Goal: Task Accomplishment & Management: Use online tool/utility

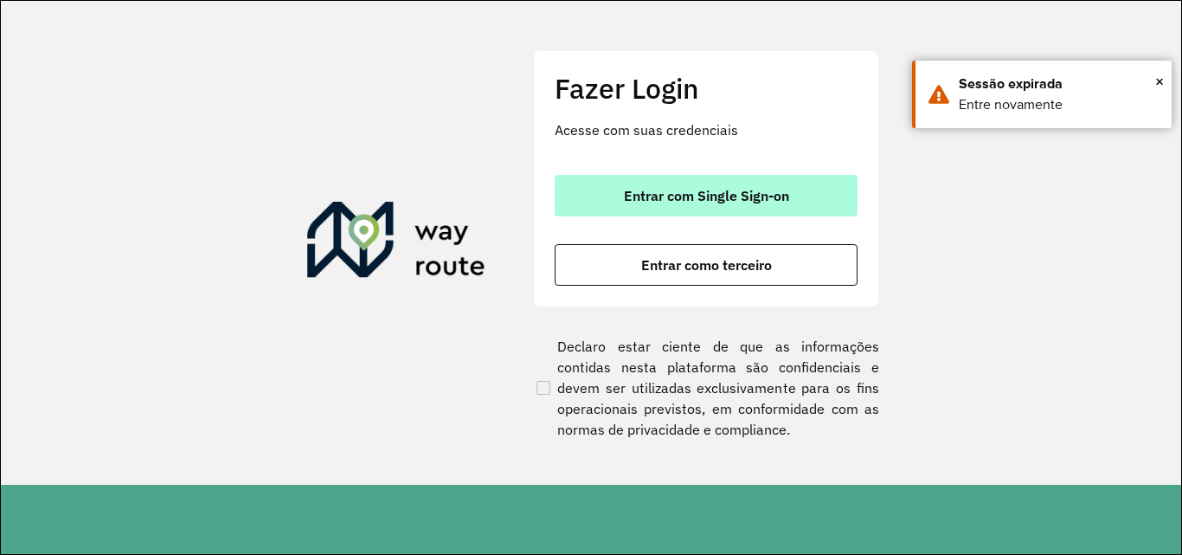
click at [794, 203] on button "Entrar com Single Sign-on" at bounding box center [706, 196] width 303 height 42
click at [668, 201] on span "Entrar com Single Sign-on" at bounding box center [706, 196] width 165 height 14
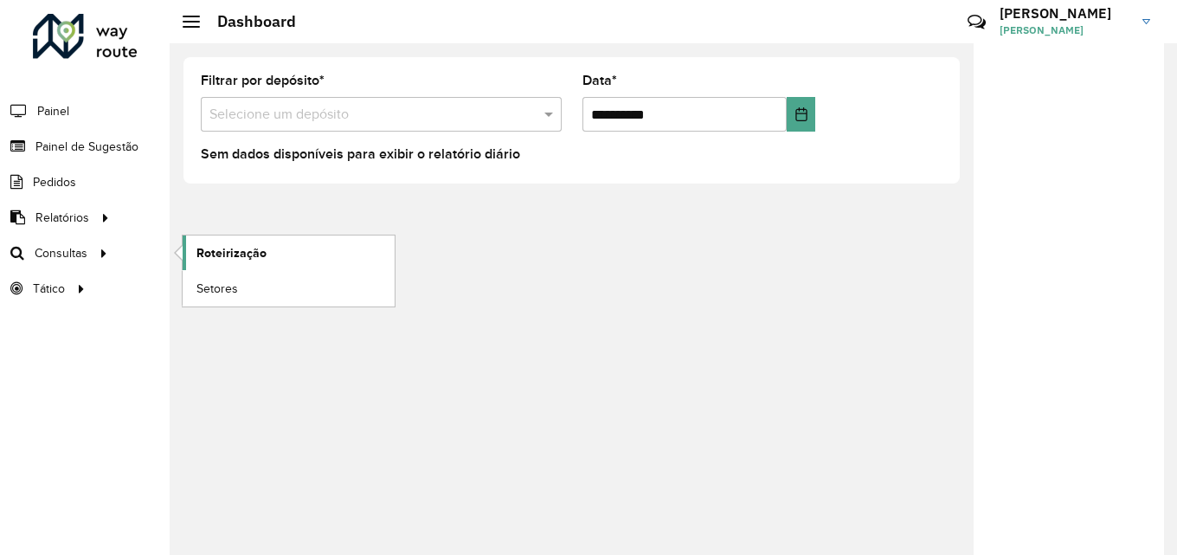
click at [265, 257] on link "Roteirização" at bounding box center [289, 252] width 212 height 35
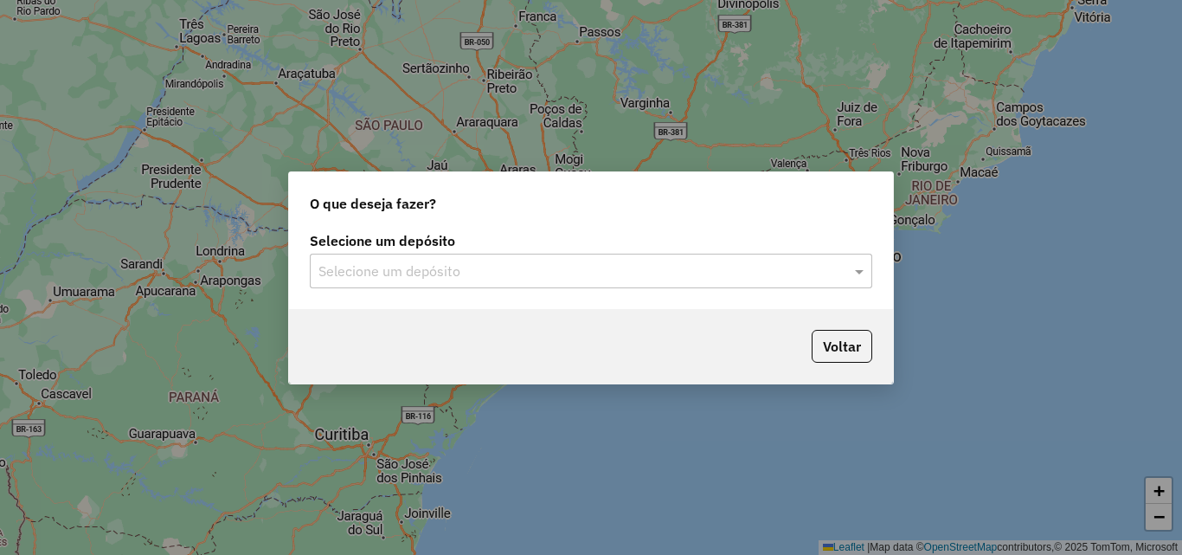
click at [427, 272] on input "text" at bounding box center [574, 271] width 511 height 21
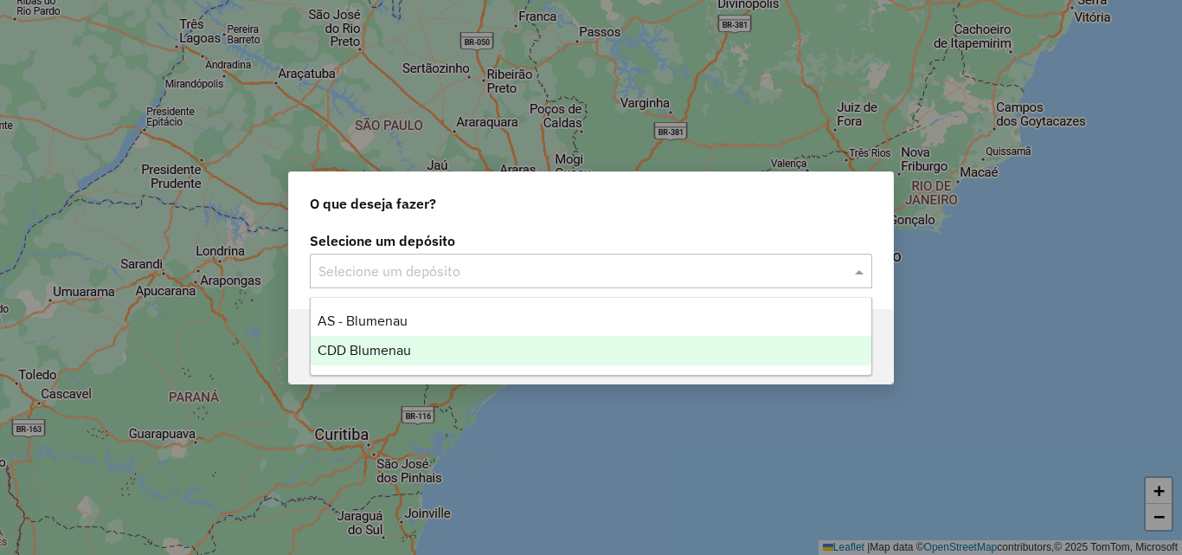
click at [367, 360] on div "CDD Blumenau" at bounding box center [591, 350] width 561 height 29
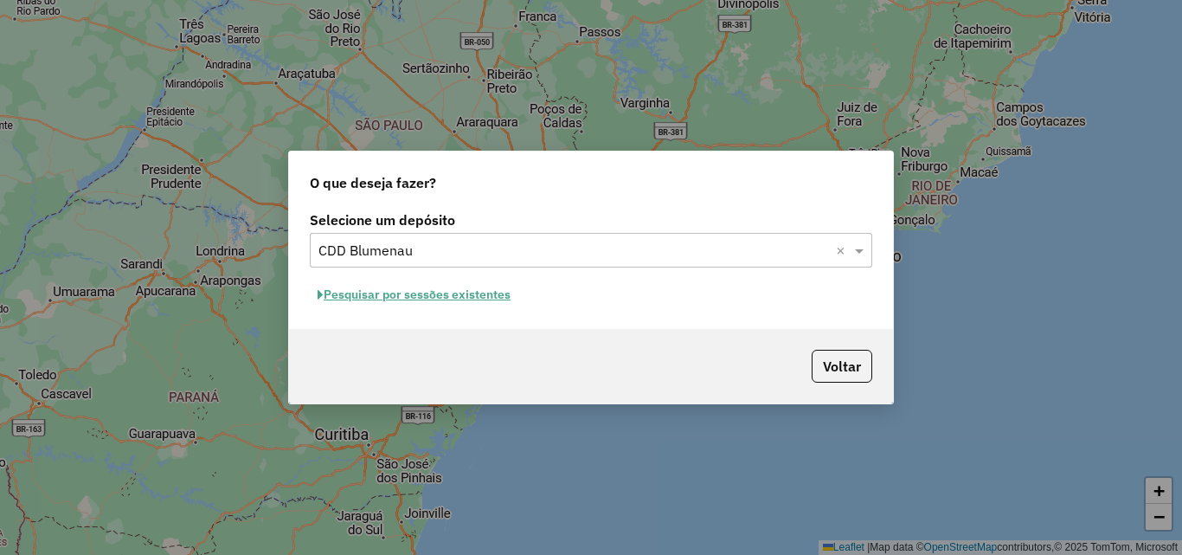
click at [447, 290] on button "Pesquisar por sessões existentes" at bounding box center [414, 294] width 209 height 27
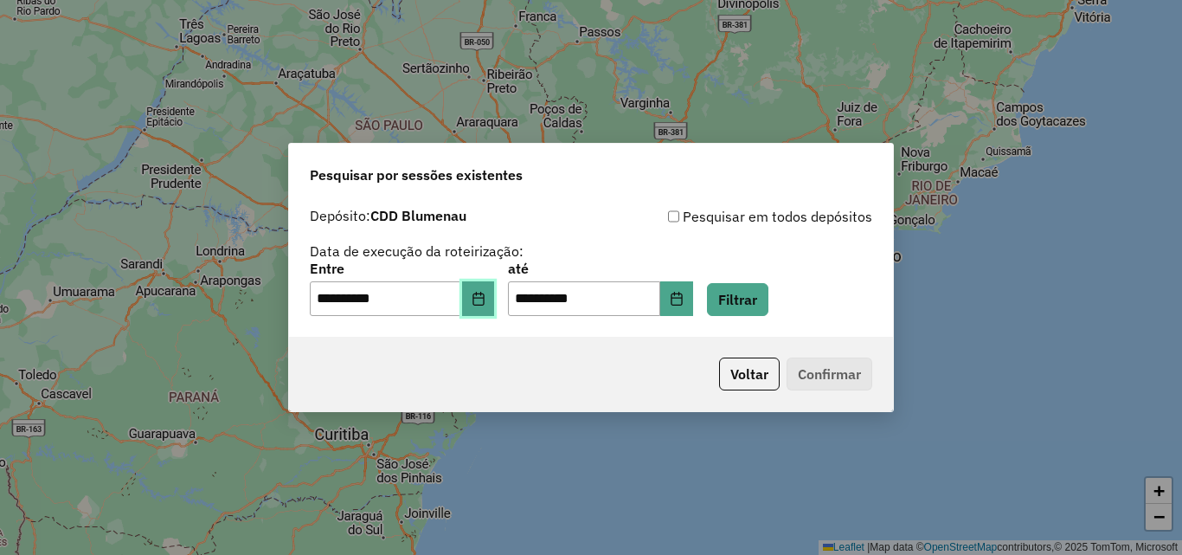
click at [482, 299] on button "Choose Date" at bounding box center [478, 298] width 33 height 35
click at [809, 254] on div "**********" at bounding box center [591, 261] width 563 height 110
click at [768, 306] on button "Filtrar" at bounding box center [737, 299] width 61 height 33
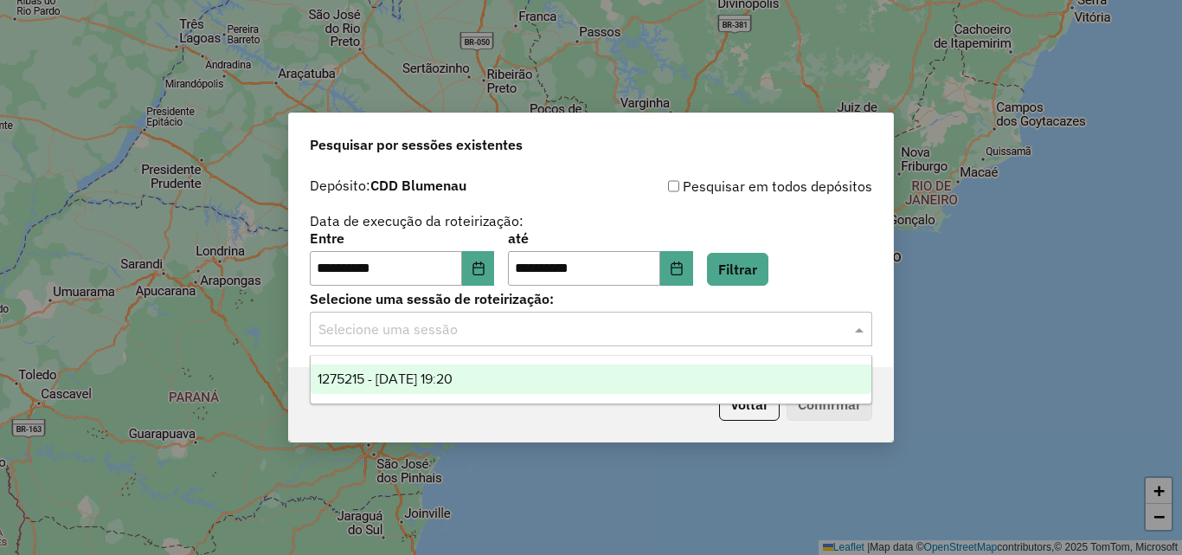
click at [476, 334] on input "text" at bounding box center [574, 329] width 511 height 21
click at [449, 378] on span "1275215 - 13/09/2025 19:20" at bounding box center [385, 378] width 135 height 15
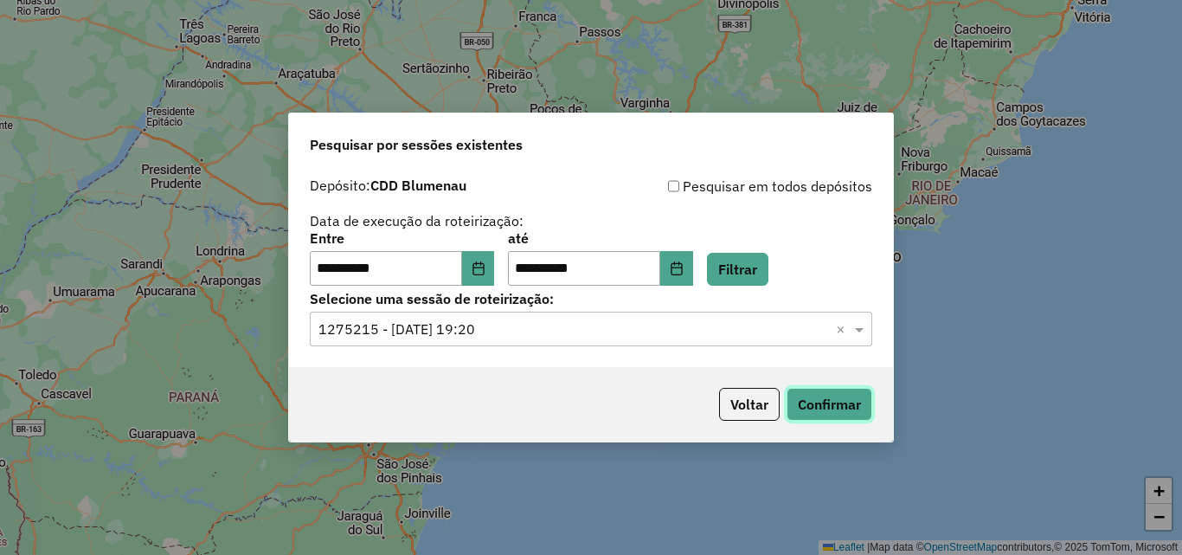
click at [841, 397] on button "Confirmar" at bounding box center [830, 404] width 86 height 33
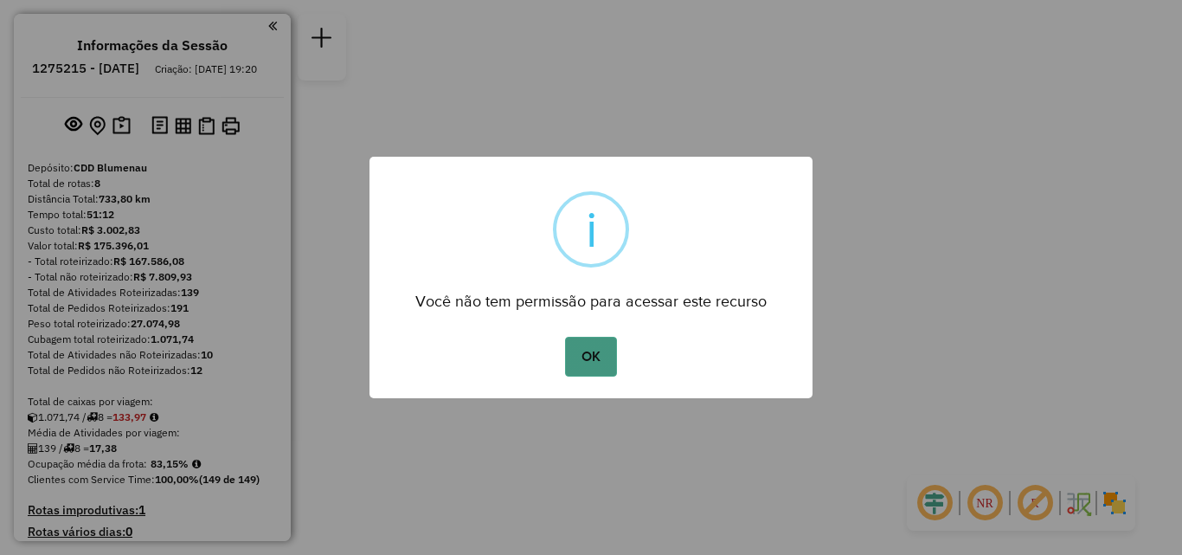
click at [585, 346] on button "OK" at bounding box center [590, 357] width 51 height 40
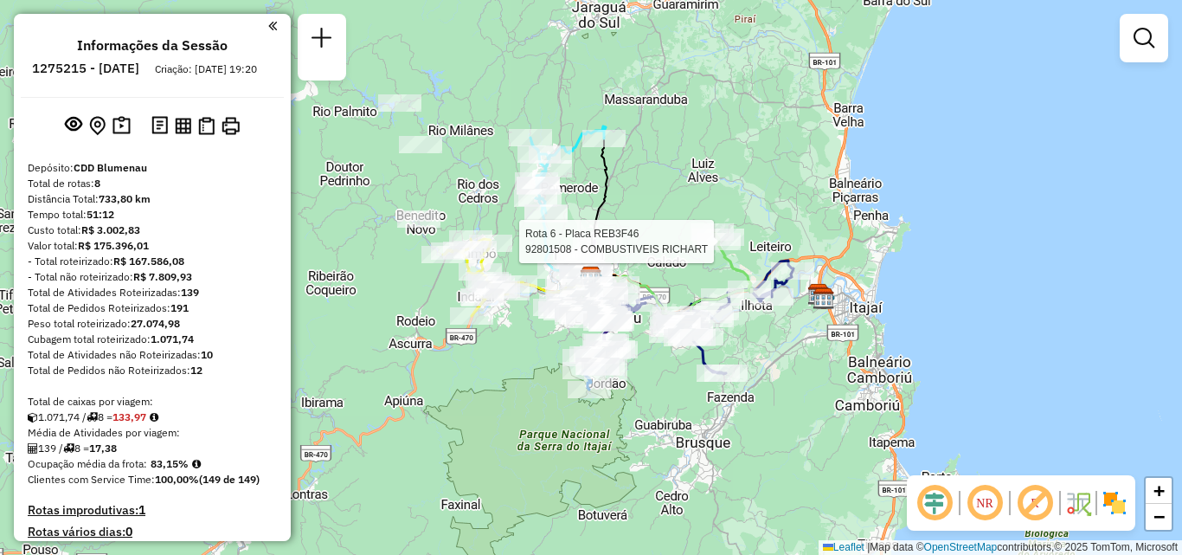
select select "**********"
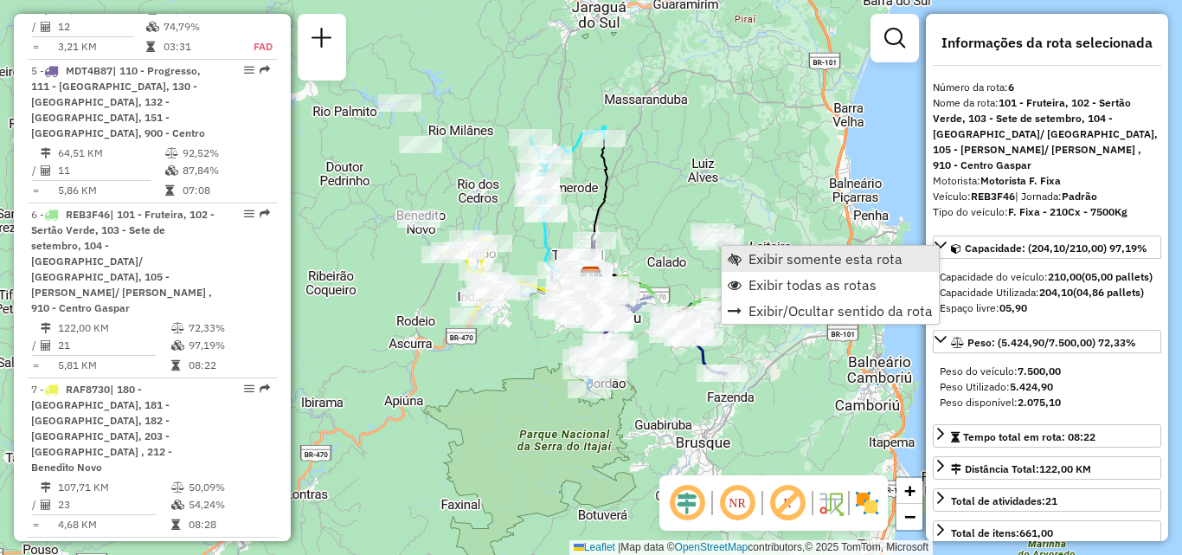
scroll to position [1272, 0]
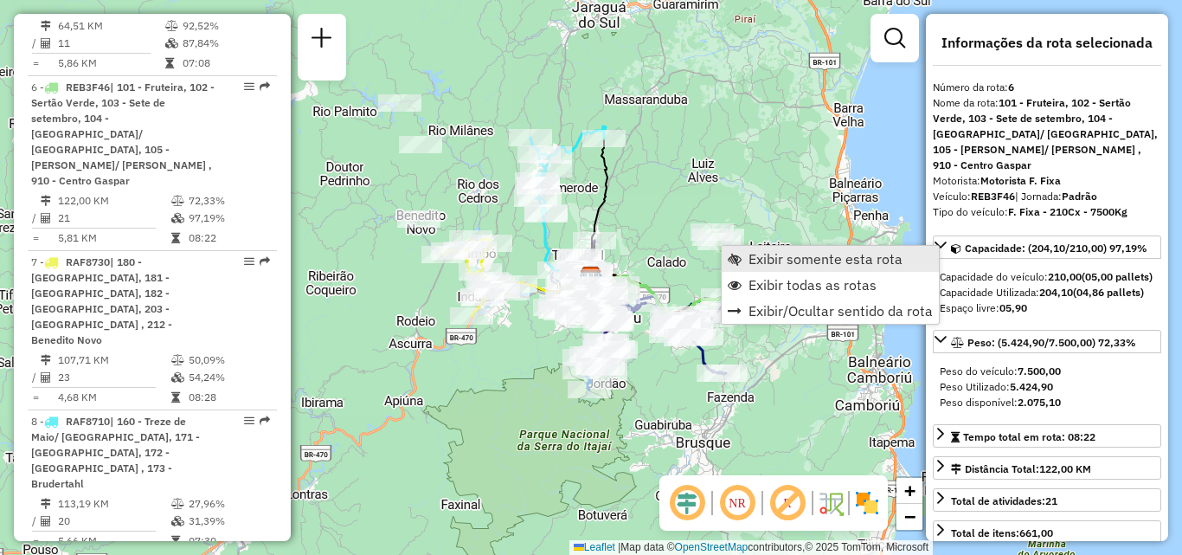
click at [782, 259] on span "Exibir somente esta rota" at bounding box center [826, 259] width 154 height 14
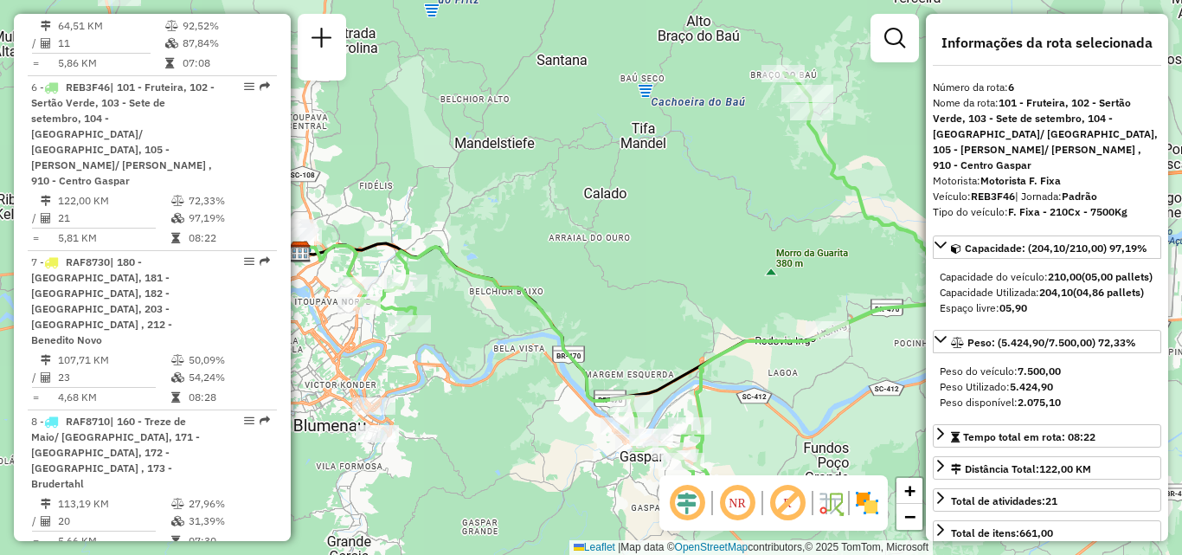
drag, startPoint x: 548, startPoint y: 239, endPoint x: 789, endPoint y: 247, distance: 240.8
click at [784, 247] on div "Janela de atendimento Grade de atendimento Capacidade Transportadoras Veículos …" at bounding box center [591, 277] width 1182 height 555
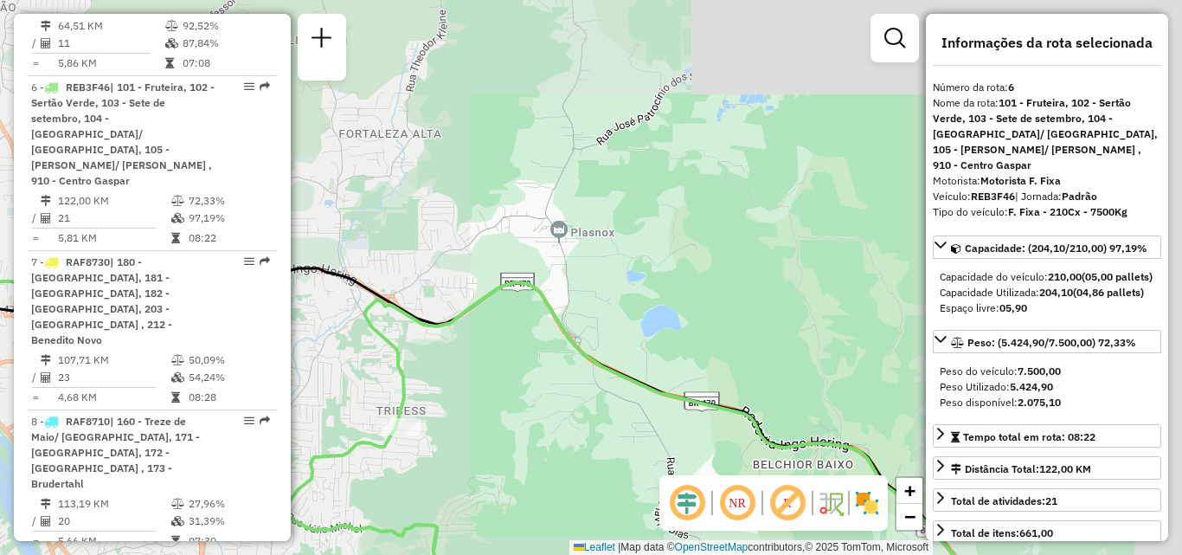
click at [695, 262] on div "Janela de atendimento Grade de atendimento Capacidade Transportadoras Veículos …" at bounding box center [591, 277] width 1182 height 555
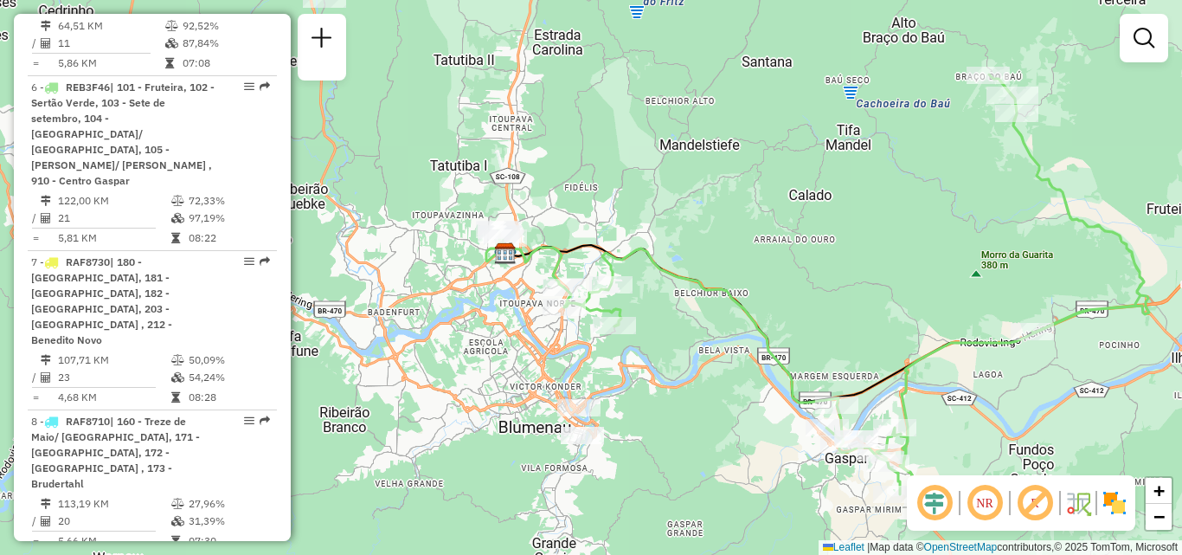
drag, startPoint x: 692, startPoint y: 412, endPoint x: 682, endPoint y: 249, distance: 163.1
click at [682, 287] on div "Janela de atendimento Grade de atendimento Capacidade Transportadoras Veículos …" at bounding box center [591, 277] width 1182 height 555
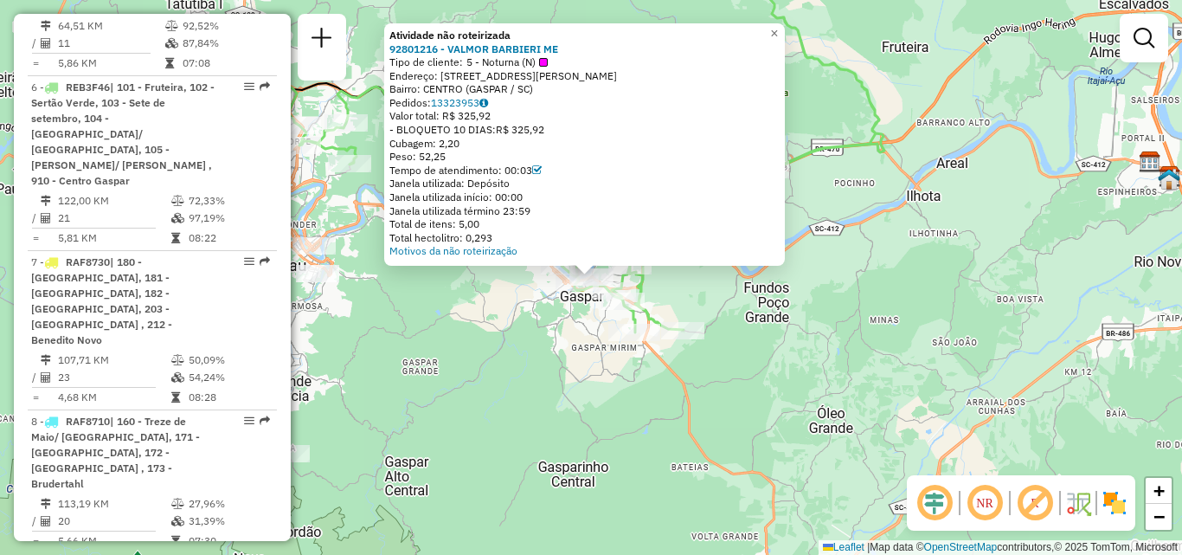
click at [588, 389] on div "Atividade não roteirizada 92801216 - VALMOR BARBIERI ME Tipo de cliente: 5 - No…" at bounding box center [591, 277] width 1182 height 555
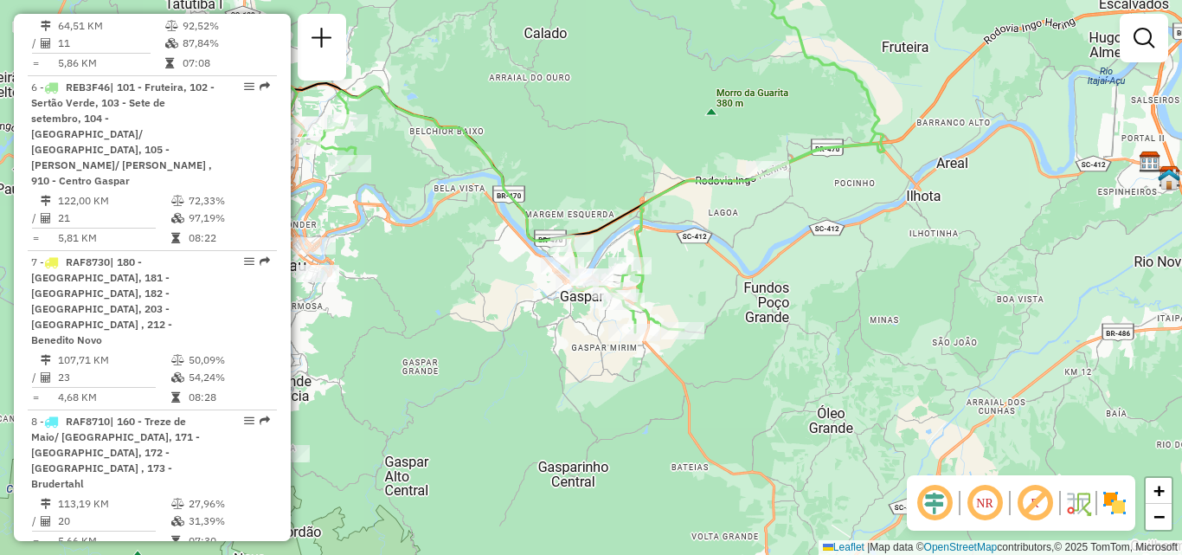
drag, startPoint x: 525, startPoint y: 372, endPoint x: 744, endPoint y: 374, distance: 219.0
click at [744, 374] on div "Janela de atendimento Grade de atendimento Capacidade Transportadoras Veículos …" at bounding box center [591, 277] width 1182 height 555
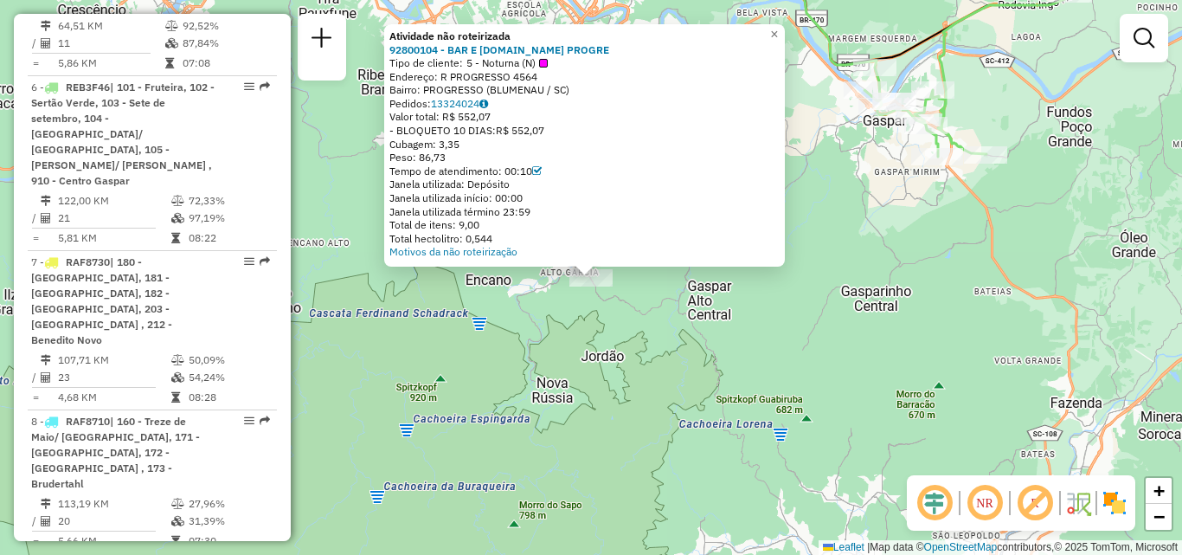
click at [551, 451] on div "Atividade não roteirizada 92800104 - BAR E [DOMAIN_NAME] PROGRE Tipo de cliente…" at bounding box center [591, 277] width 1182 height 555
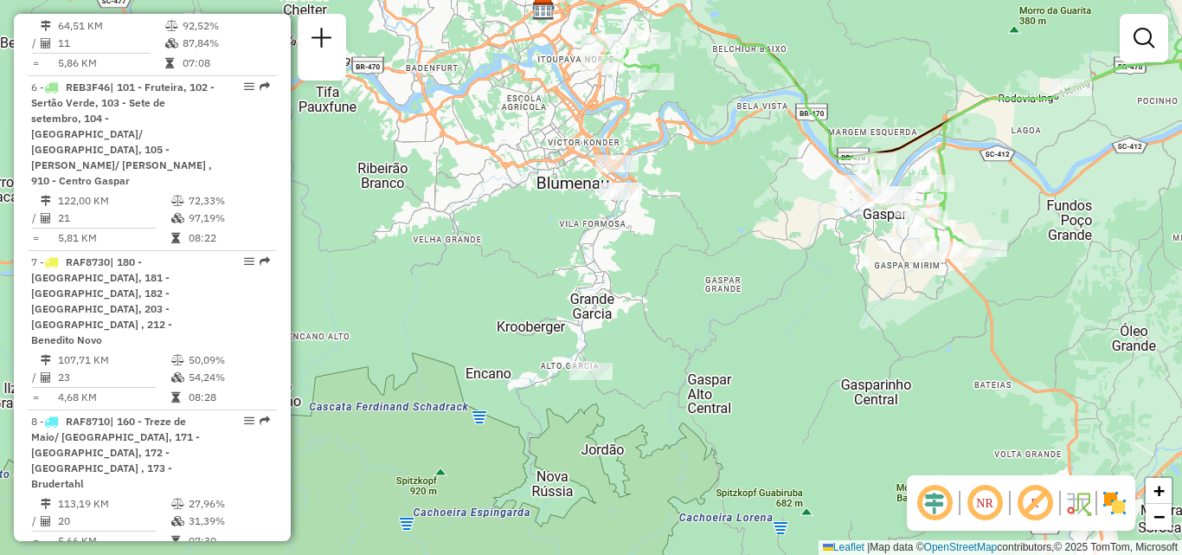
drag, startPoint x: 737, startPoint y: 231, endPoint x: 721, endPoint y: 344, distance: 113.6
click at [737, 387] on div "Janela de atendimento Grade de atendimento Capacidade Transportadoras Veículos …" at bounding box center [591, 277] width 1182 height 555
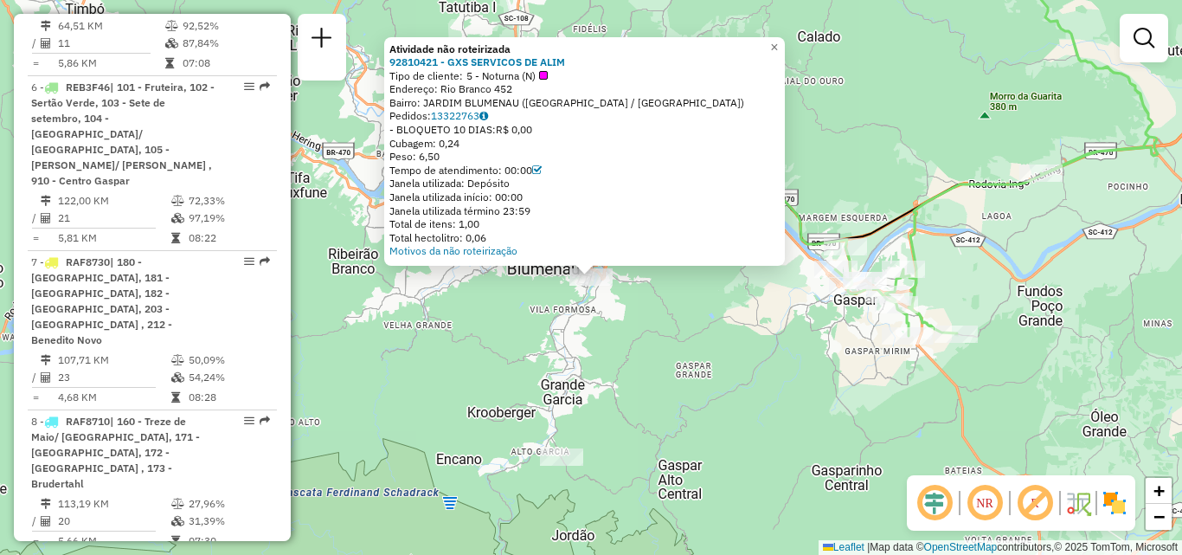
click at [491, 414] on div "Atividade não roteirizada 92810421 - GXS SERVICOS DE ALIM Tipo de cliente: 5 - …" at bounding box center [591, 277] width 1182 height 555
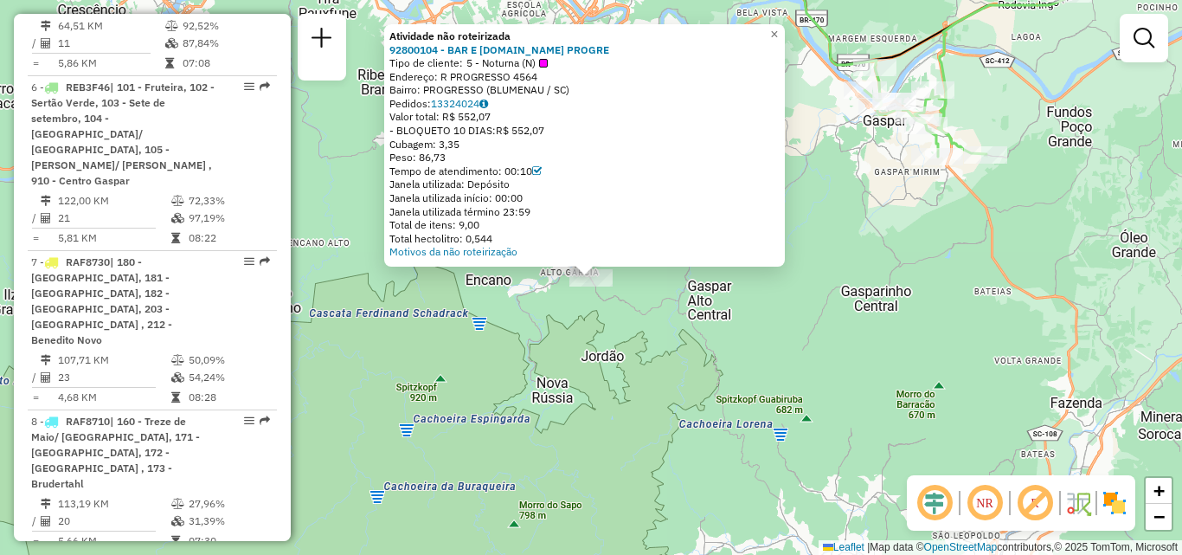
click at [509, 411] on div "Atividade não roteirizada 92800104 - BAR E [DOMAIN_NAME] PROGRE Tipo de cliente…" at bounding box center [591, 277] width 1182 height 555
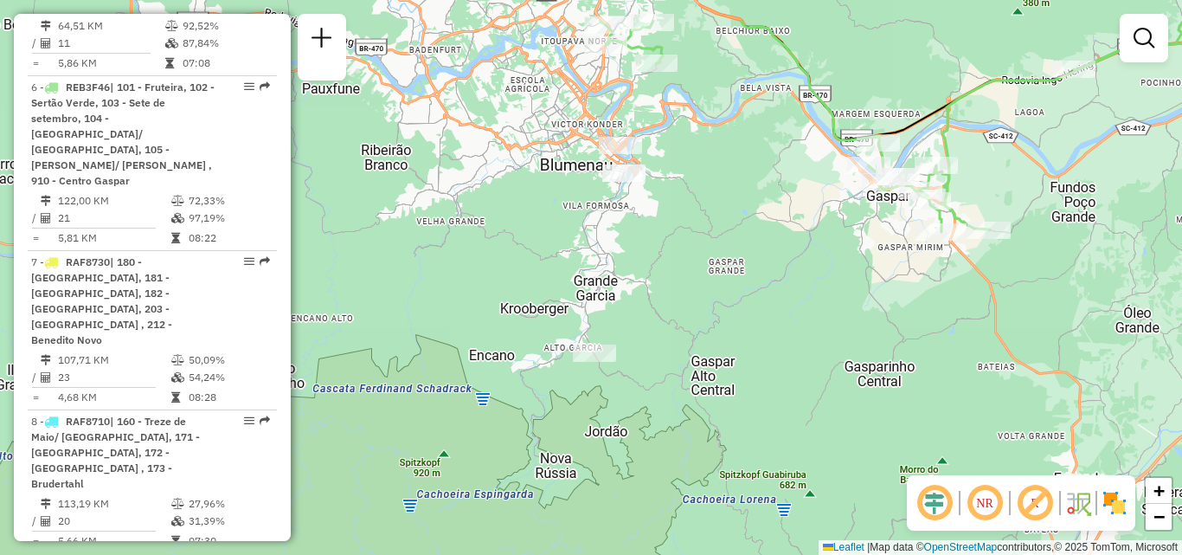
drag, startPoint x: 662, startPoint y: 279, endPoint x: 666, endPoint y: 354, distance: 75.4
click at [666, 354] on div "Janela de atendimento Grade de atendimento Capacidade Transportadoras Veículos …" at bounding box center [591, 277] width 1182 height 555
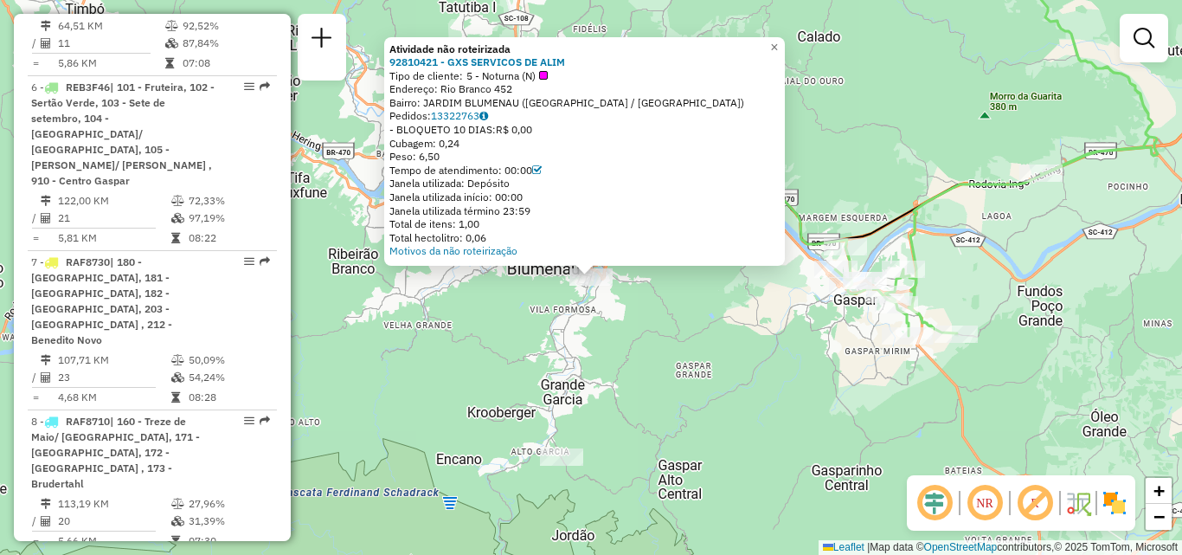
click at [470, 335] on div "Atividade não roteirizada 92810421 - GXS SERVICOS DE ALIM Tipo de cliente: 5 - …" at bounding box center [591, 277] width 1182 height 555
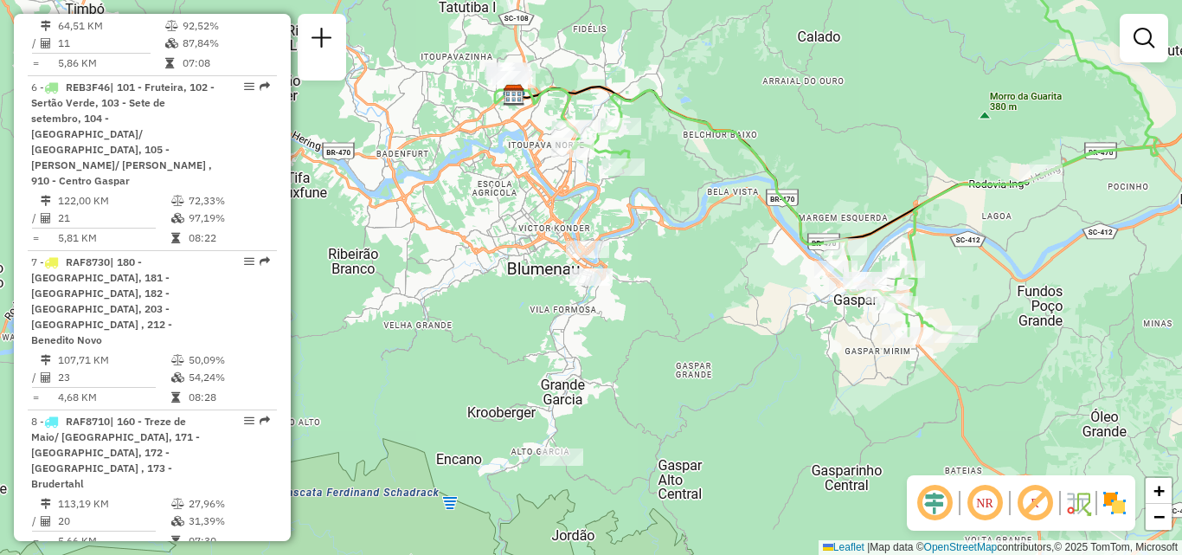
drag, startPoint x: 607, startPoint y: 293, endPoint x: 615, endPoint y: 363, distance: 69.7
click at [615, 363] on div "Janela de atendimento Grade de atendimento Capacidade Transportadoras Veículos …" at bounding box center [591, 277] width 1182 height 555
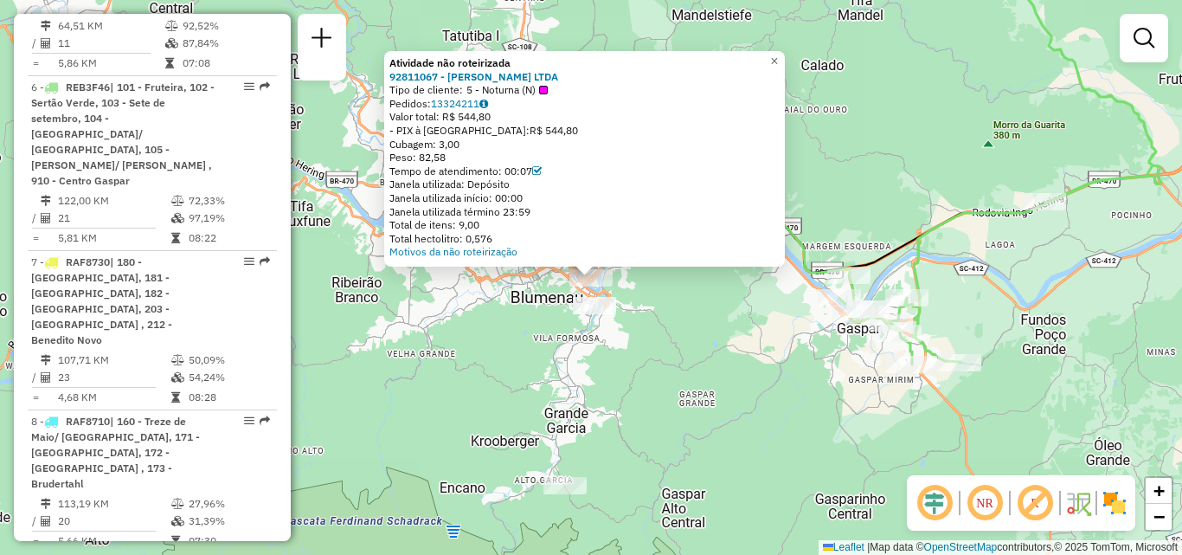
click at [466, 344] on div "Atividade não roteirizada 92811067 - [PERSON_NAME] LTDA Tipo de cliente: 5 - No…" at bounding box center [591, 277] width 1182 height 555
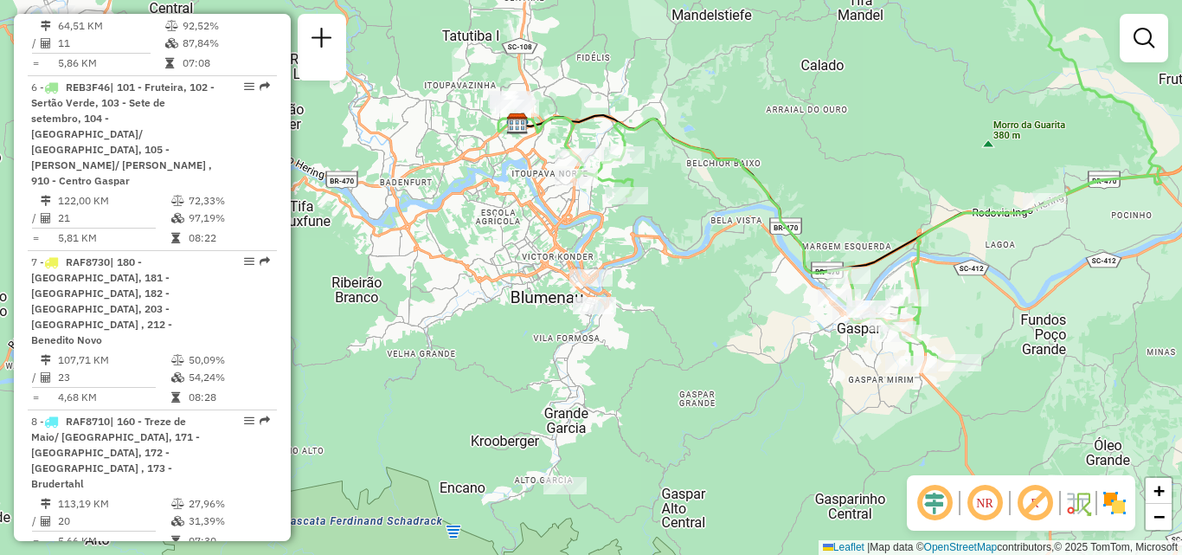
drag, startPoint x: 464, startPoint y: 351, endPoint x: 467, endPoint y: 419, distance: 67.6
click at [467, 422] on div "Janela de atendimento Grade de atendimento Capacidade Transportadoras Veículos …" at bounding box center [591, 277] width 1182 height 555
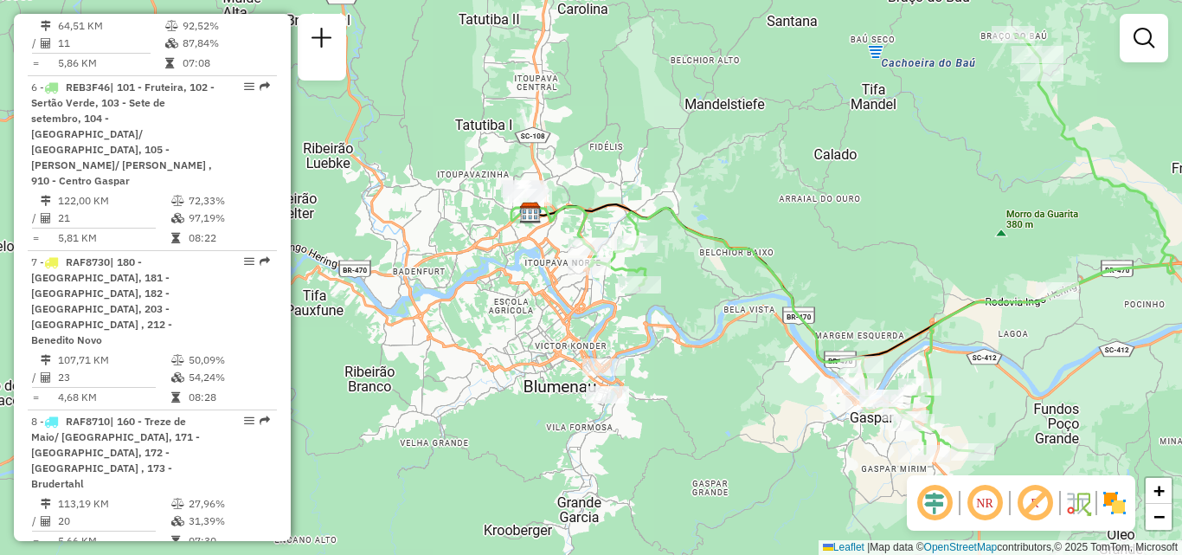
drag, startPoint x: 388, startPoint y: 222, endPoint x: 569, endPoint y: 313, distance: 202.5
click at [567, 313] on div "Janela de atendimento Grade de atendimento Capacidade Transportadoras Veículos …" at bounding box center [591, 277] width 1182 height 555
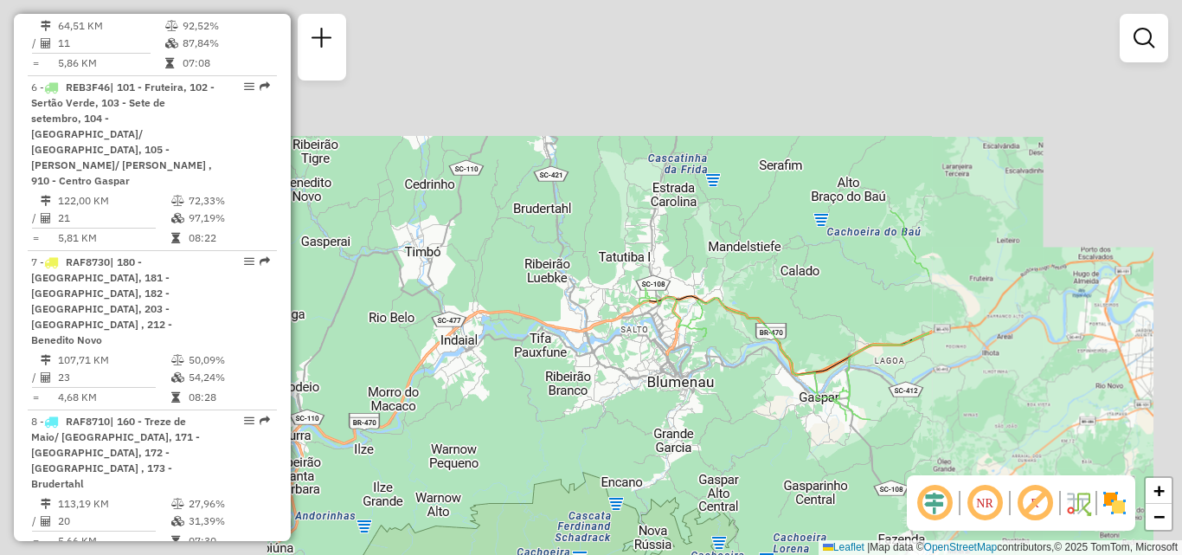
drag, startPoint x: 575, startPoint y: 292, endPoint x: 584, endPoint y: 355, distance: 63.9
click at [584, 355] on div "Janela de atendimento Grade de atendimento Capacidade Transportadoras Veículos …" at bounding box center [591, 277] width 1182 height 555
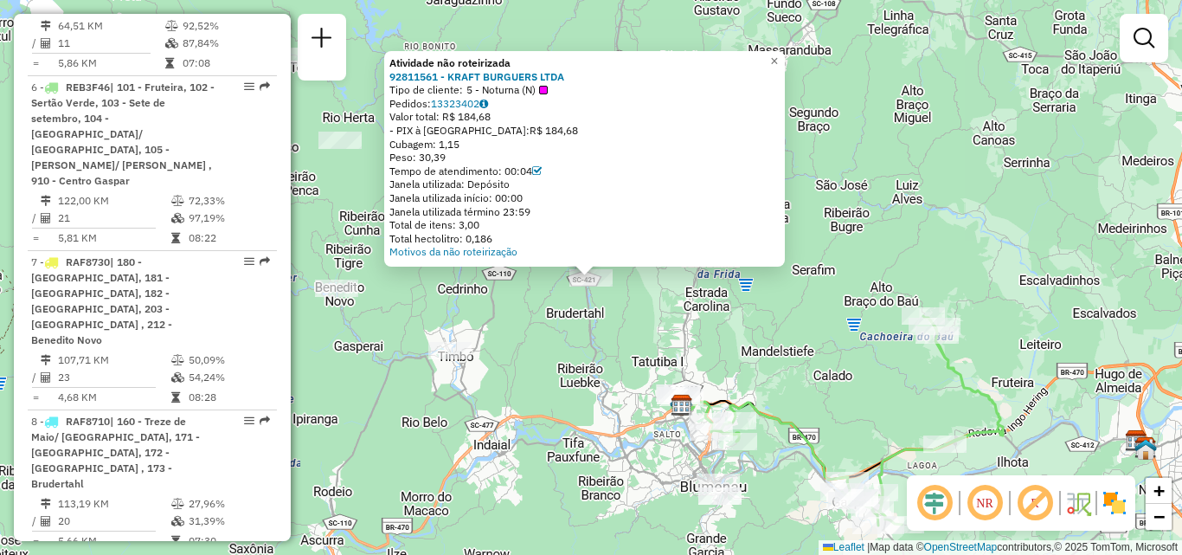
click at [550, 338] on div "Atividade não roteirizada 92811561 - KRAFT BURGUERS LTDA Tipo de cliente: 5 - N…" at bounding box center [591, 277] width 1182 height 555
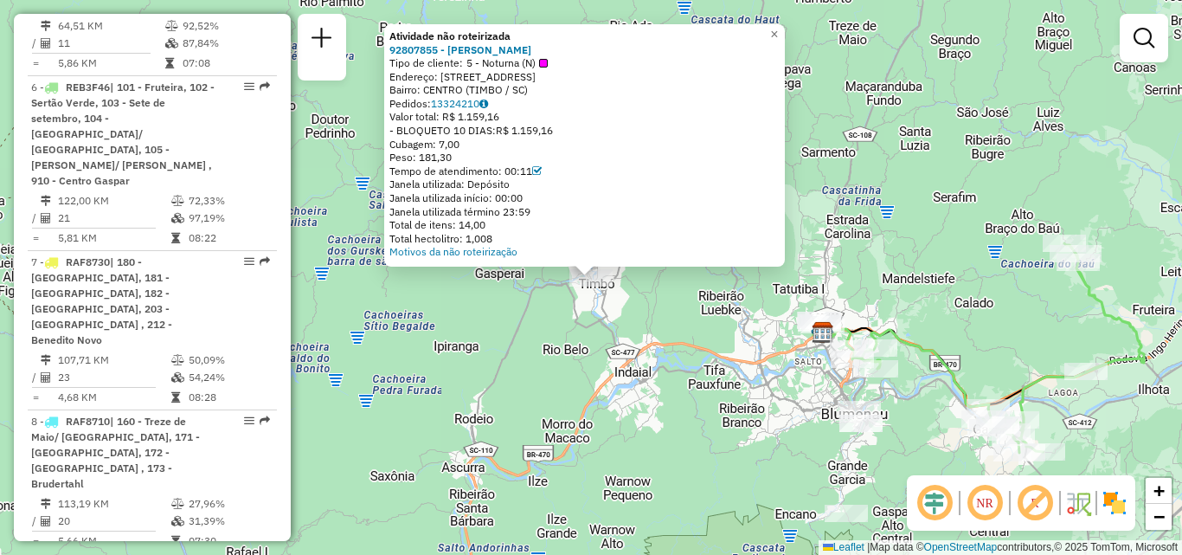
click at [445, 353] on div "Atividade não roteirizada 92807855 - [PERSON_NAME] Tipo de cliente: 5 - Noturna…" at bounding box center [591, 277] width 1182 height 555
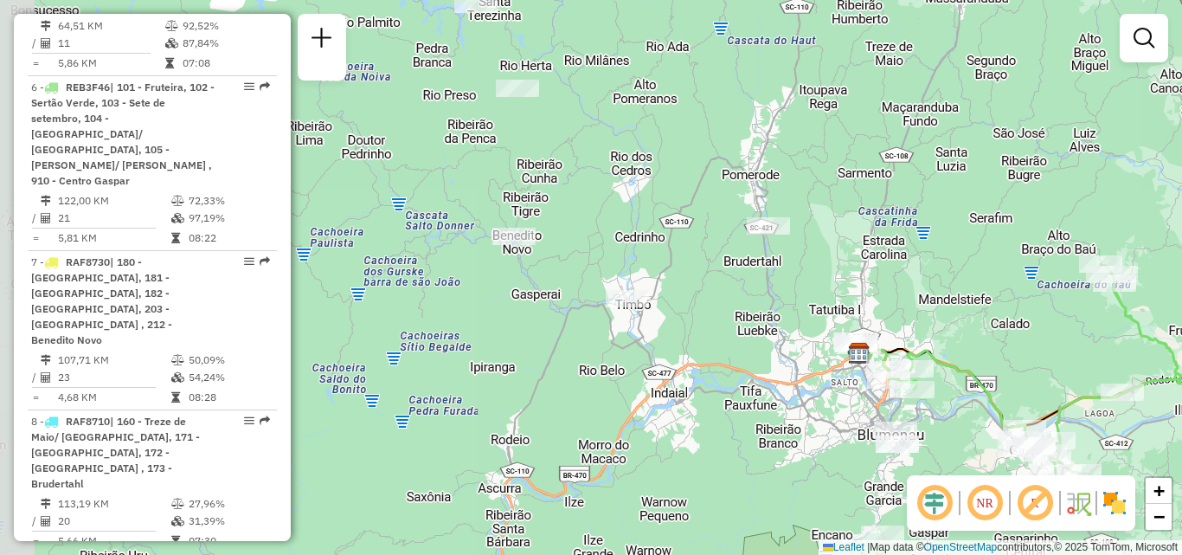
drag, startPoint x: 509, startPoint y: 395, endPoint x: 528, endPoint y: 392, distance: 19.2
click at [527, 407] on div "Janela de atendimento Grade de atendimento Capacidade Transportadoras Veículos …" at bounding box center [591, 277] width 1182 height 555
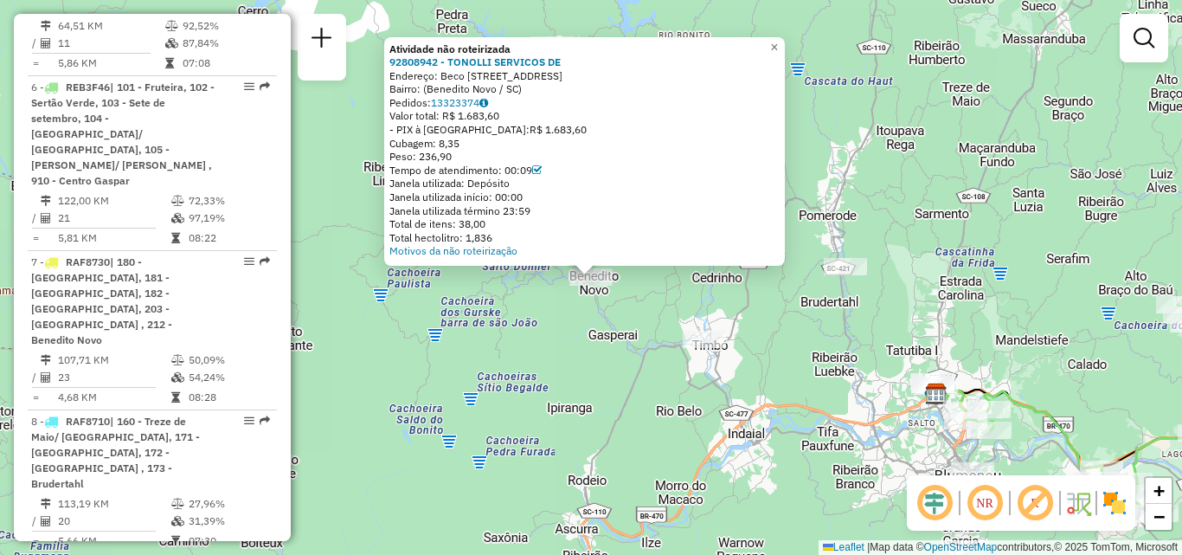
click at [447, 314] on div "Atividade não roteirizada 92808942 - TONOLLI SERVICOS DE Endereço: Beco Egídio …" at bounding box center [591, 277] width 1182 height 555
click at [573, 334] on div "Atividade não roteirizada 92808942 - TONOLLI SERVICOS DE Endereço: Beco Egídio …" at bounding box center [591, 277] width 1182 height 555
click at [545, 337] on div "Atividade não roteirizada 92808942 - TONOLLI SERVICOS DE Endereço: Beco Egídio …" at bounding box center [591, 277] width 1182 height 555
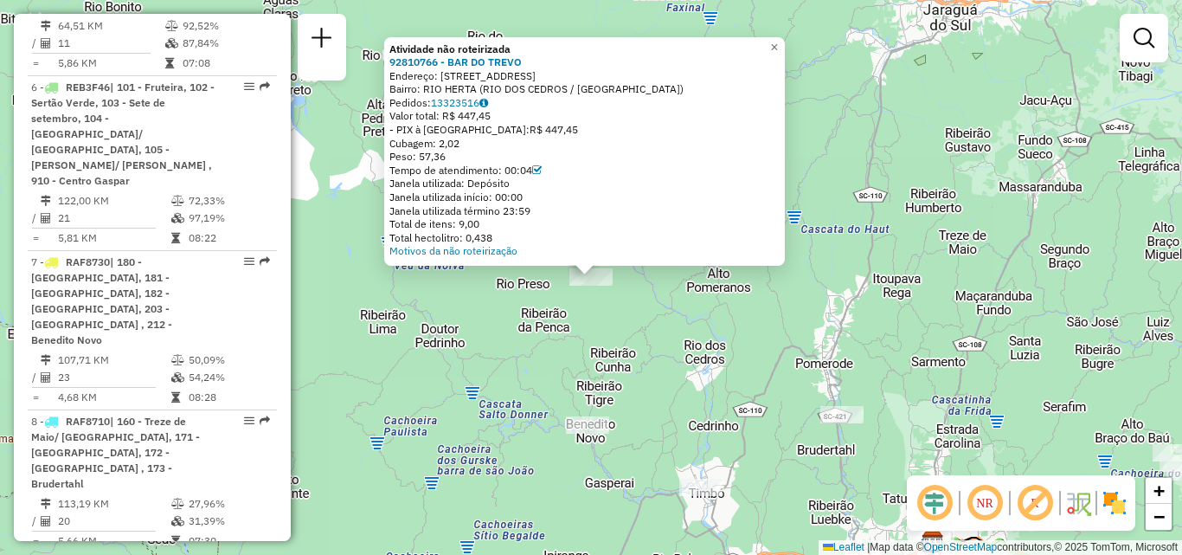
click at [486, 319] on div "Atividade não roteirizada 92810766 - BAR DO TREVO Endereço: Estrada Rio Herta 1…" at bounding box center [591, 277] width 1182 height 555
